Goal: Information Seeking & Learning: Check status

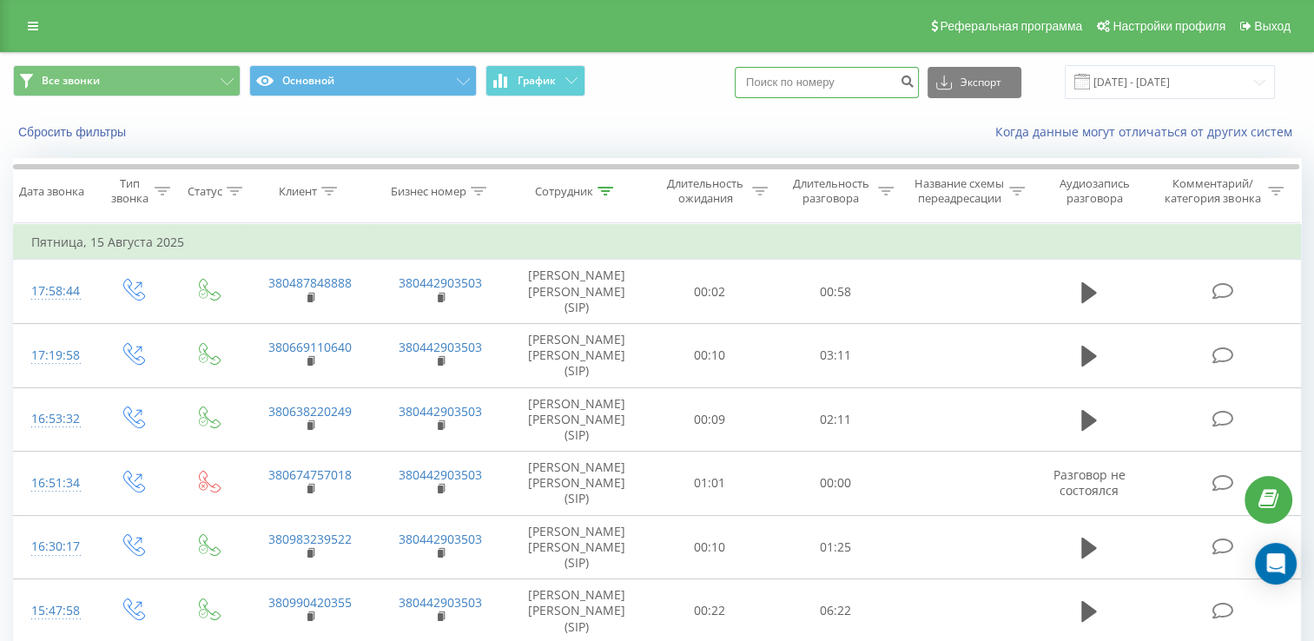
click at [840, 78] on input at bounding box center [827, 82] width 184 height 31
click at [1140, 68] on div "Все звонки Основной График Экспорт .csv .xls .xlsx [DATE] - [DATE]" at bounding box center [657, 82] width 1312 height 58
click at [1146, 74] on input "[DATE] - [DATE]" at bounding box center [1170, 82] width 210 height 34
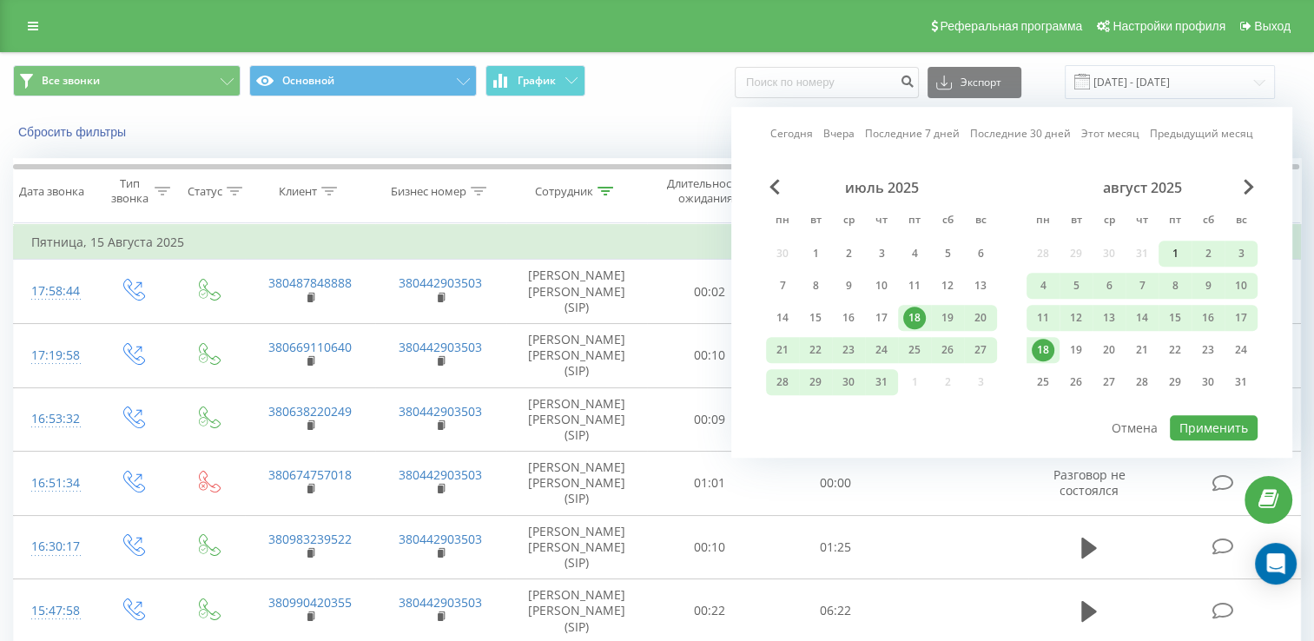
click at [1183, 253] on div "1" at bounding box center [1175, 253] width 23 height 23
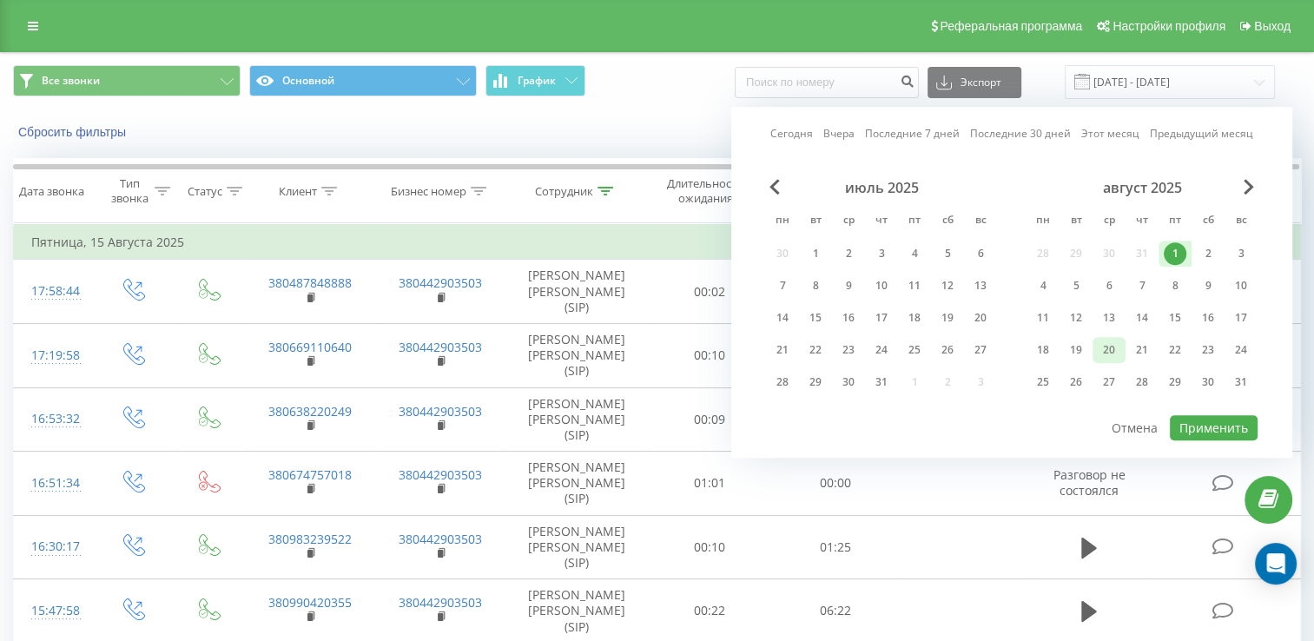
click at [1112, 349] on div "20" at bounding box center [1109, 350] width 23 height 23
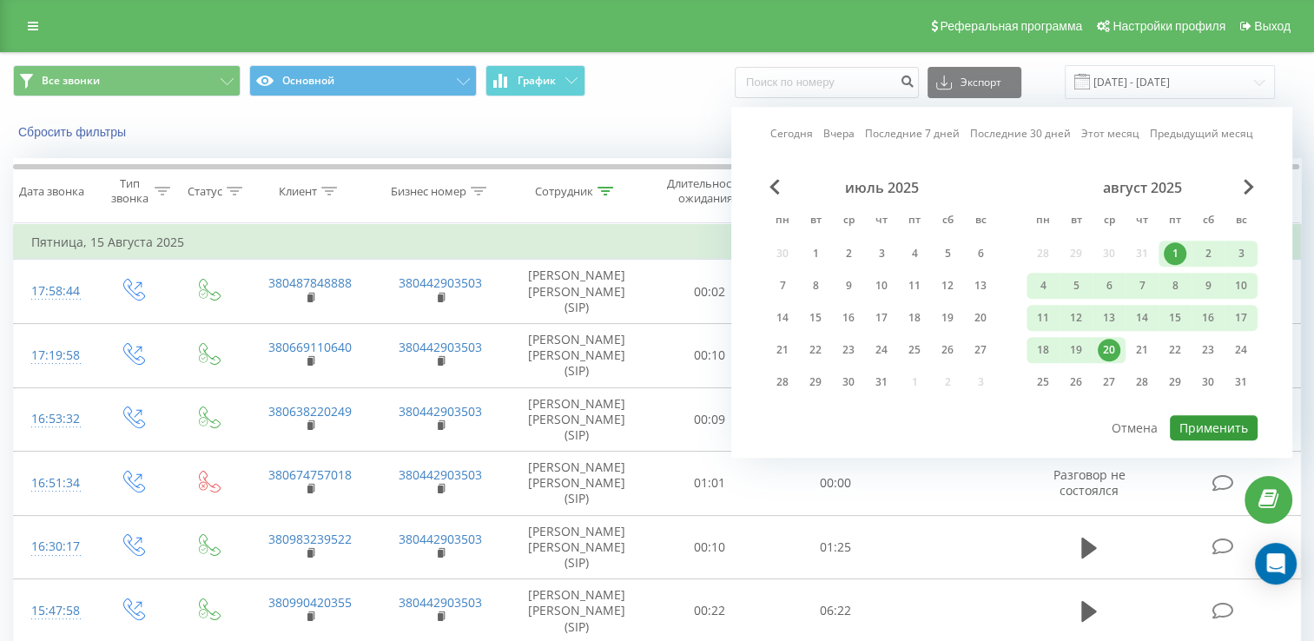
click at [1207, 419] on button "Применить" at bounding box center [1214, 427] width 88 height 25
type input "[DATE] - [DATE]"
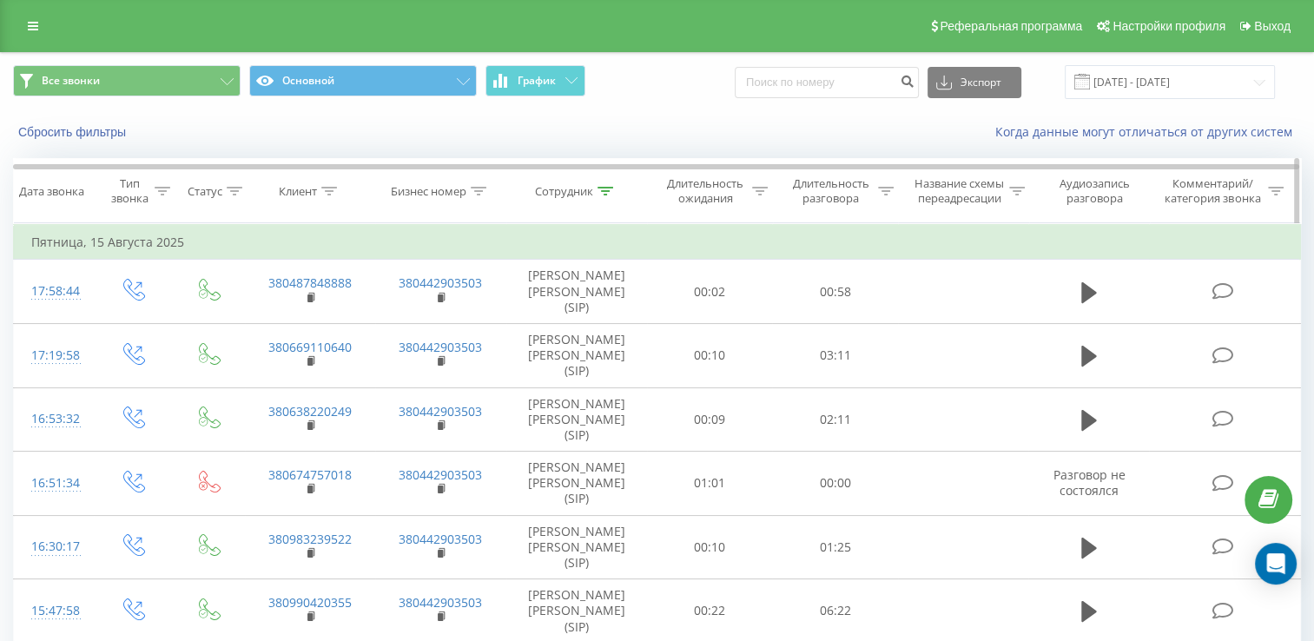
click at [605, 195] on icon at bounding box center [606, 191] width 16 height 9
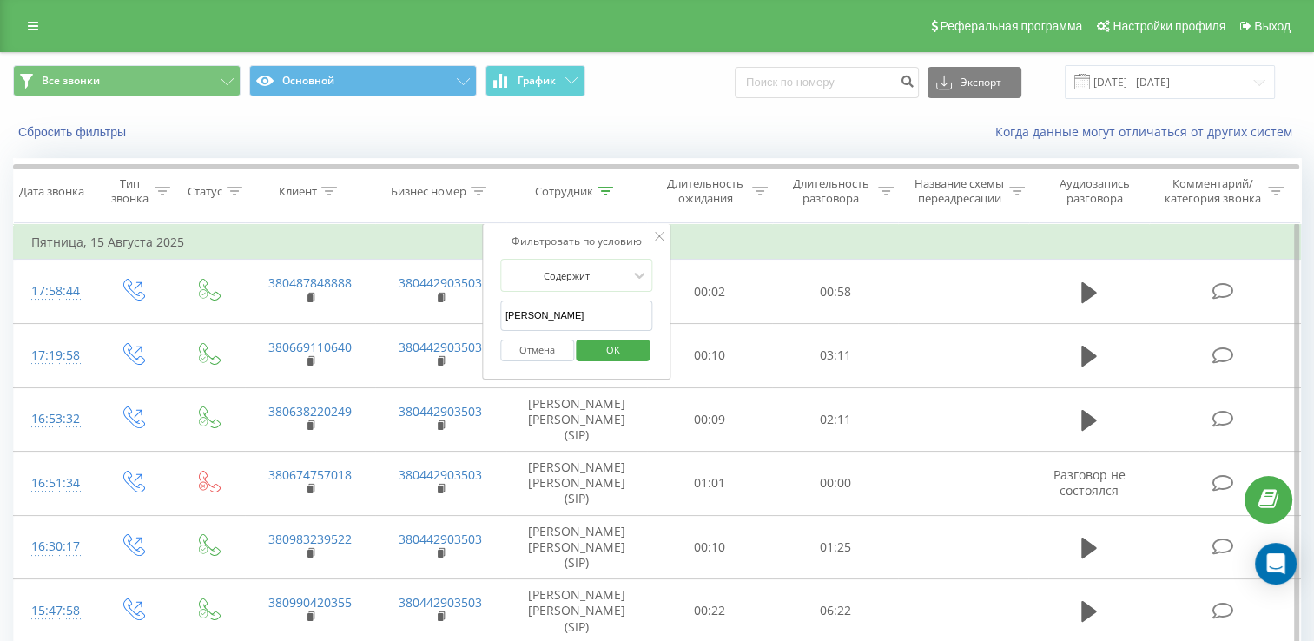
click at [594, 331] on input "[PERSON_NAME]" at bounding box center [576, 316] width 153 height 30
click at [594, 356] on span "OK" at bounding box center [613, 349] width 49 height 27
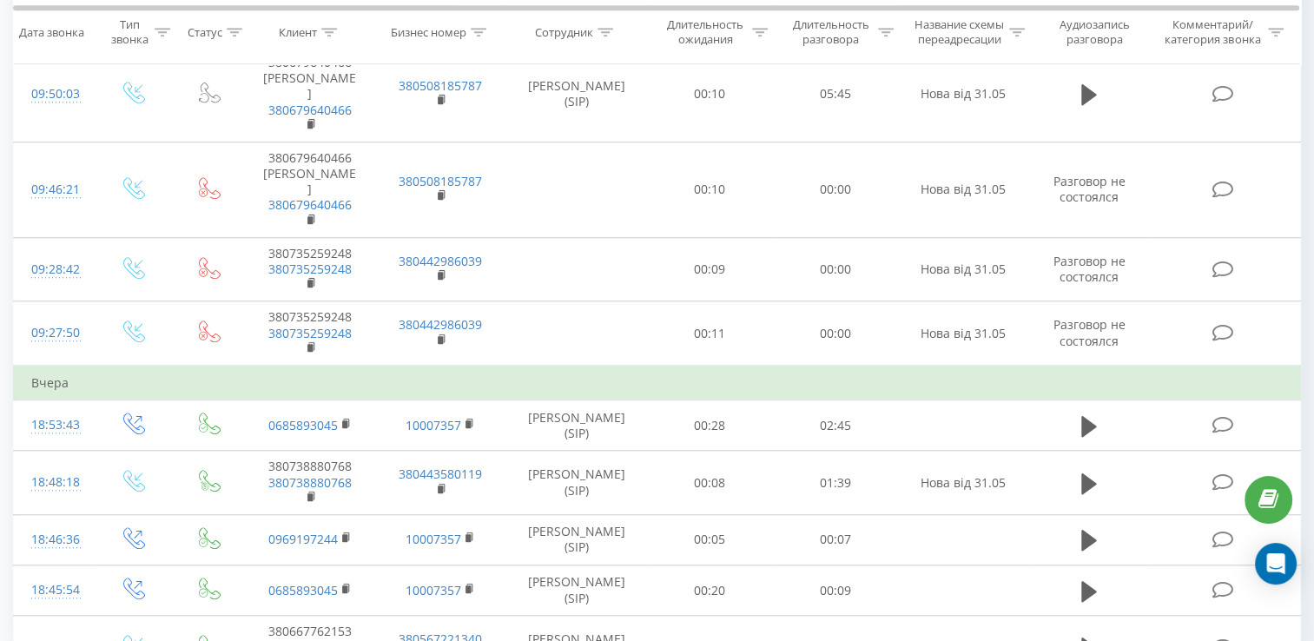
scroll to position [1340, 0]
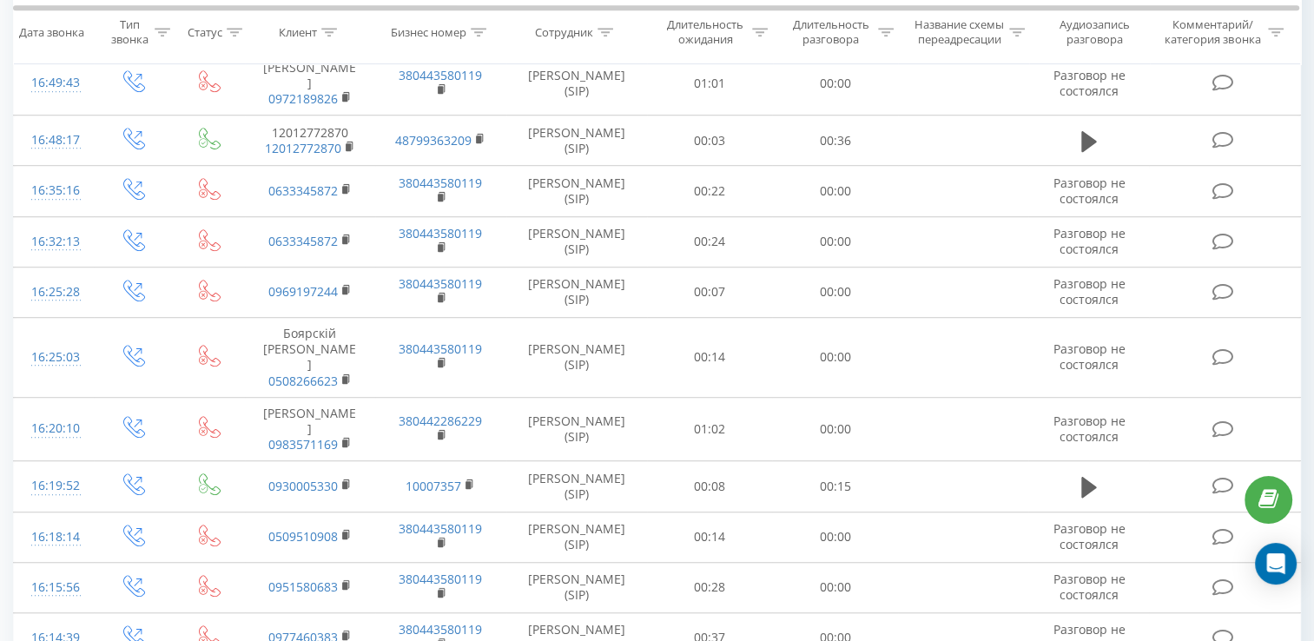
scroll to position [1135, 0]
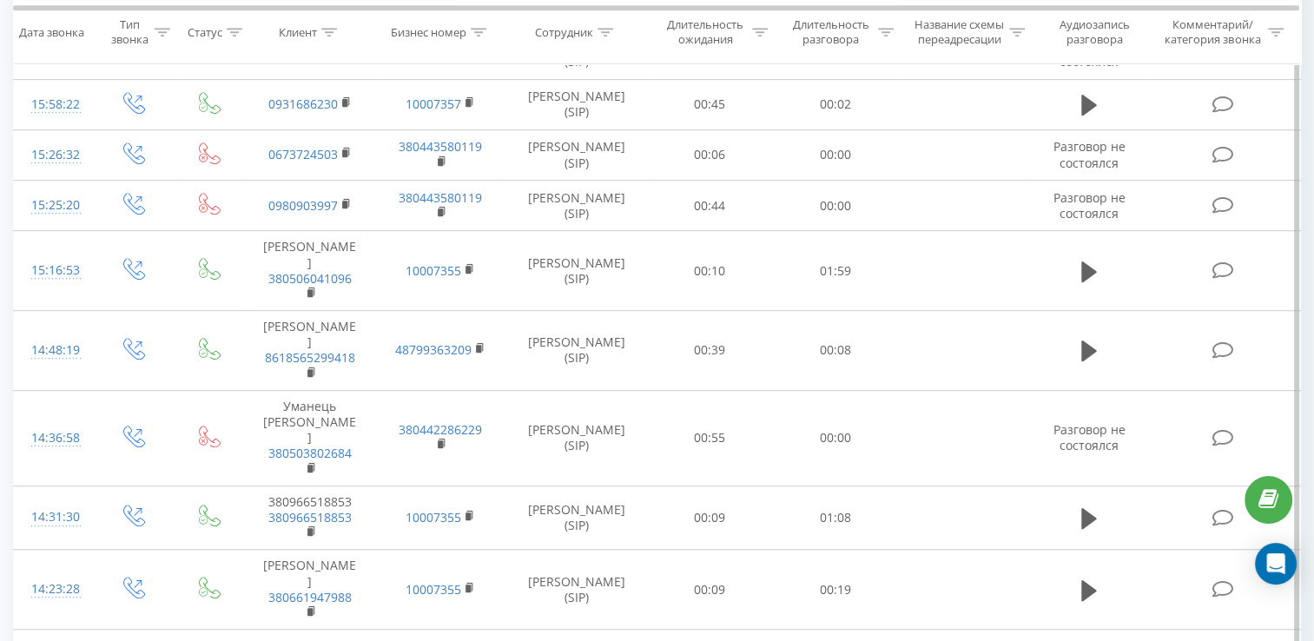
scroll to position [1070, 0]
